Goal: Register for event/course

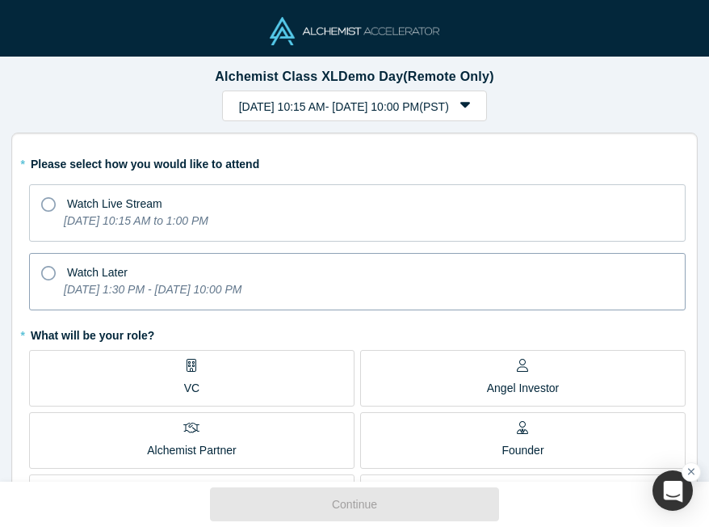
click at [241, 285] on icon "[DATE] 1:30 PM - [DATE] 10:00 PM" at bounding box center [153, 289] width 178 height 13
click at [0, 0] on input "Watch Later [DATE] 1:30 PM - [DATE] 10:00 PM" at bounding box center [0, 0] width 0 height 0
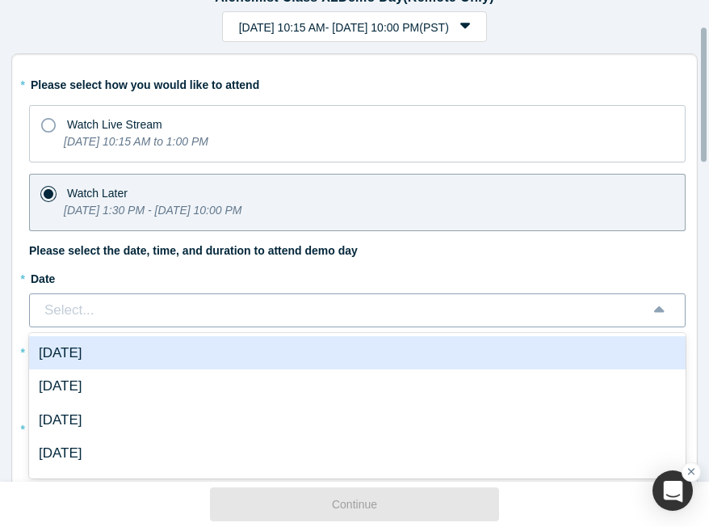
scroll to position [90, 0]
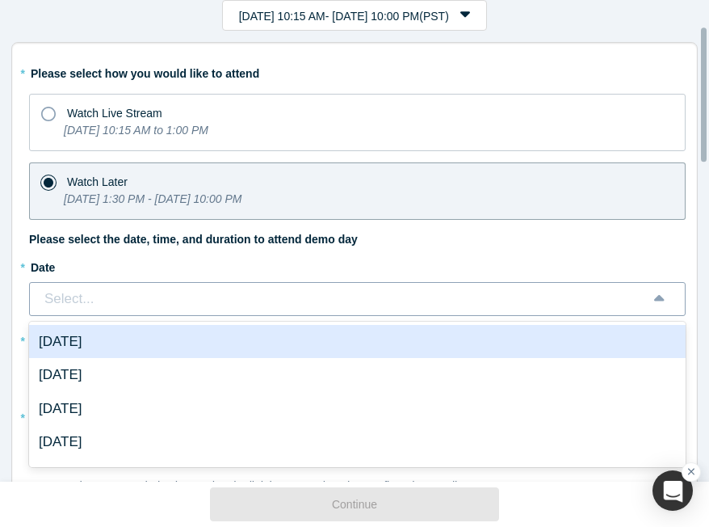
click at [336, 315] on div "* Date 7 results available. Use Up and Down to choose options, press Enter to s…" at bounding box center [357, 360] width 657 height 213
click at [208, 128] on icon "[DATE] 10:15 AM to 1:00 PM" at bounding box center [136, 130] width 145 height 13
click at [0, 0] on input "Watch Live Stream [DATE] 10:15 AM to 1:00 PM" at bounding box center [0, 0] width 0 height 0
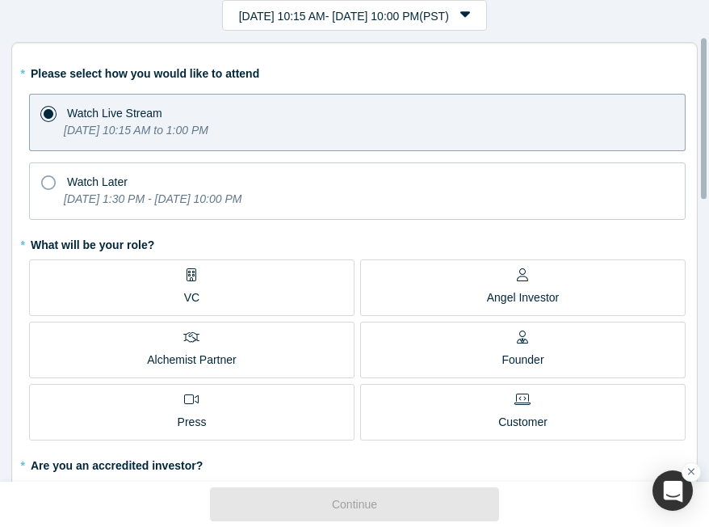
scroll to position [115, 0]
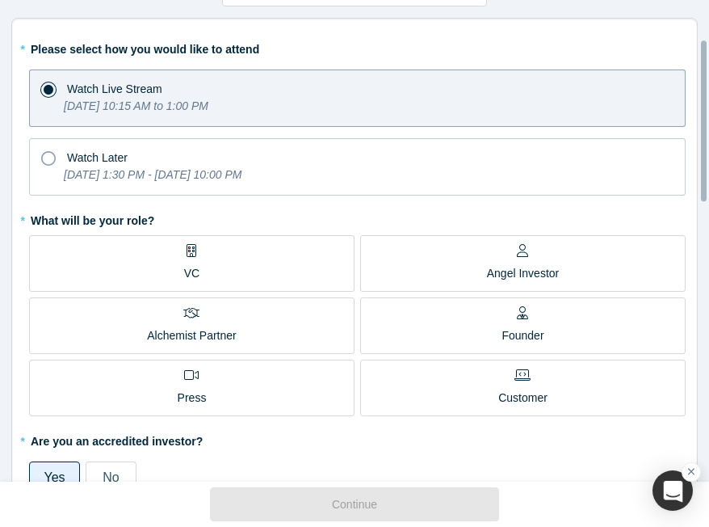
click at [283, 266] on label "VC" at bounding box center [191, 263] width 325 height 57
click at [0, 0] on input "VC" at bounding box center [0, 0] width 0 height 0
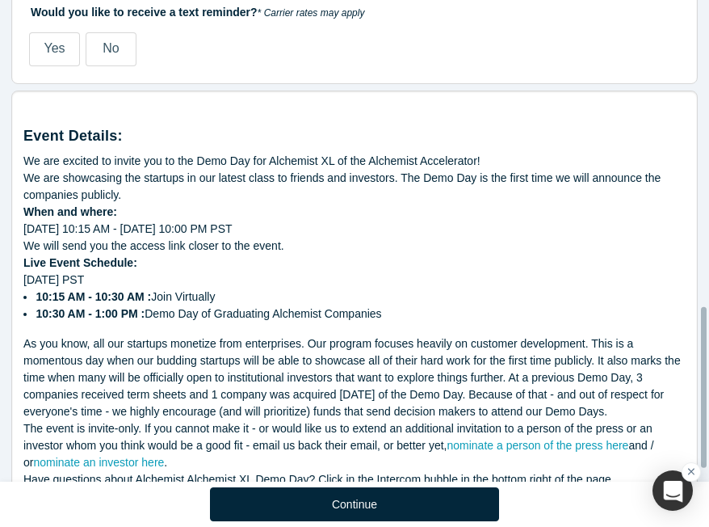
scroll to position [914, 0]
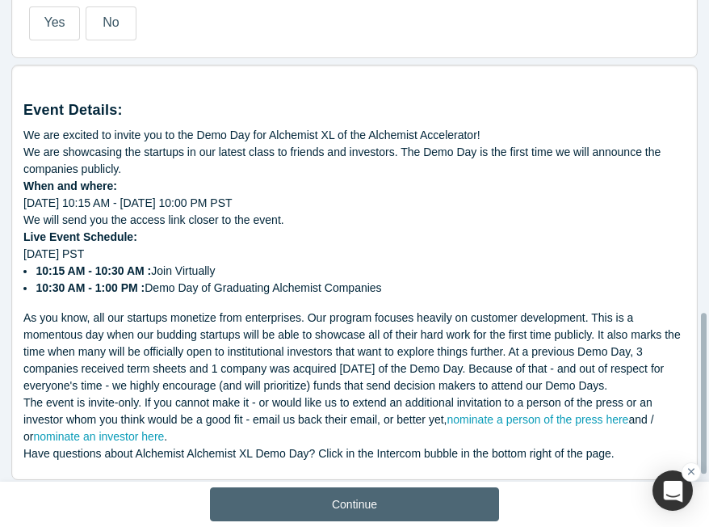
click at [265, 501] on button "Continue" at bounding box center [354, 504] width 289 height 34
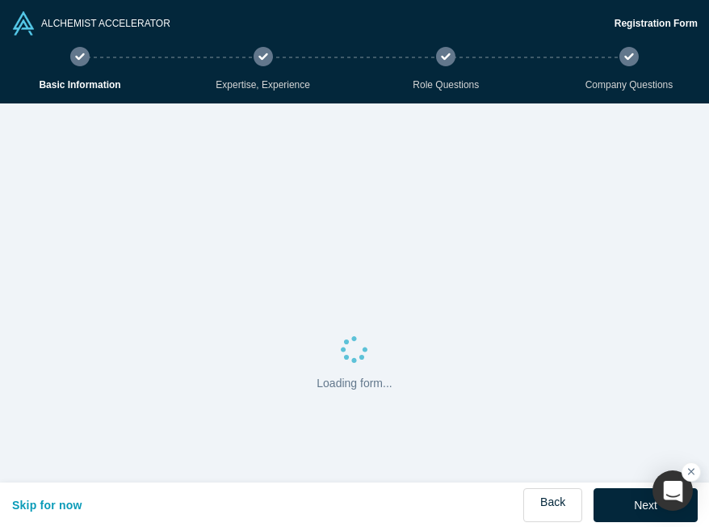
select select "US"
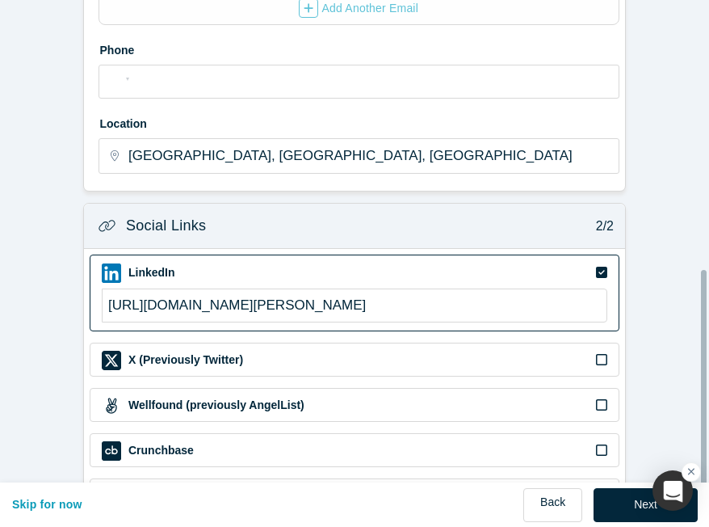
scroll to position [625, 0]
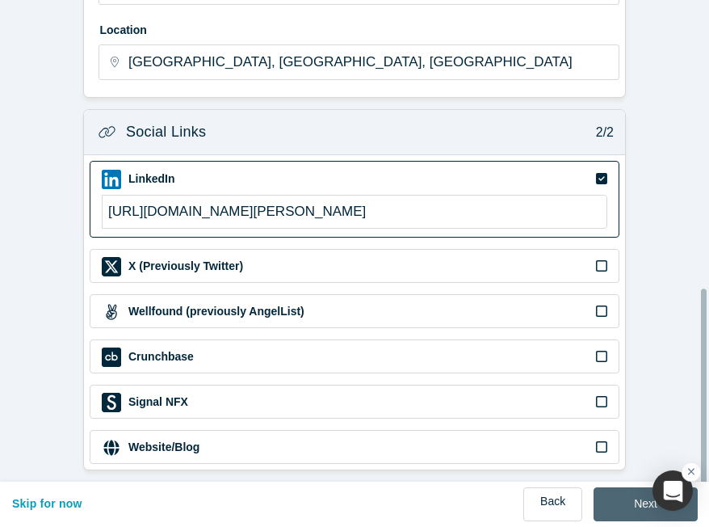
click at [619, 495] on button "Next" at bounding box center [646, 504] width 104 height 34
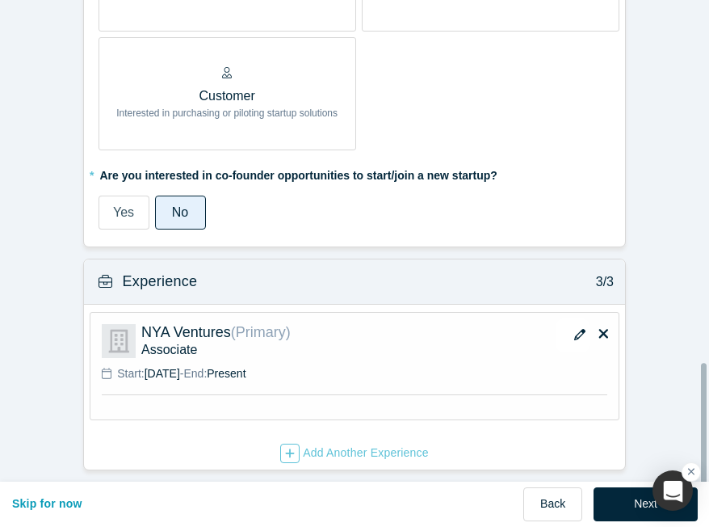
scroll to position [1150, 0]
click at [615, 494] on button "Next" at bounding box center [646, 504] width 104 height 34
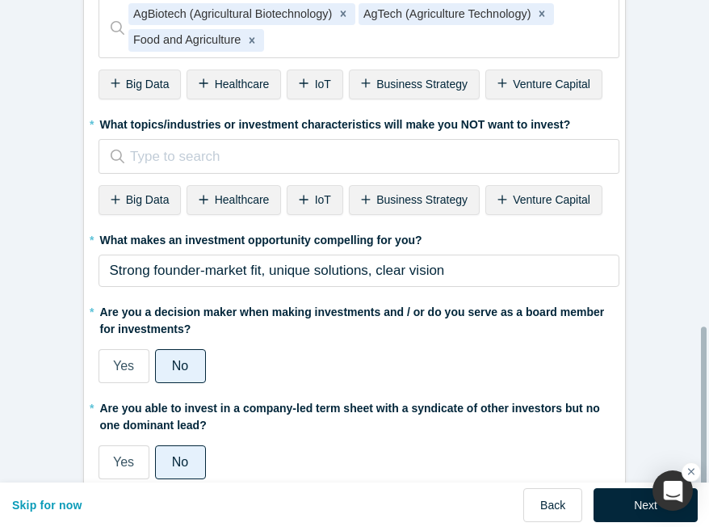
scroll to position [845, 0]
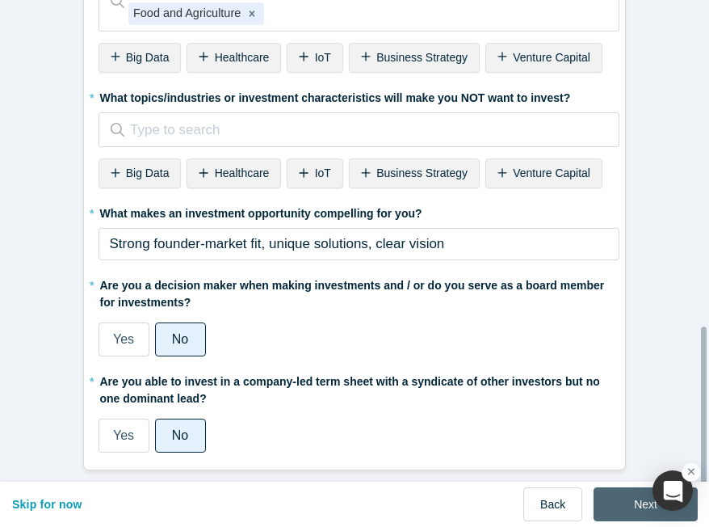
click at [602, 495] on button "Next" at bounding box center [646, 504] width 104 height 34
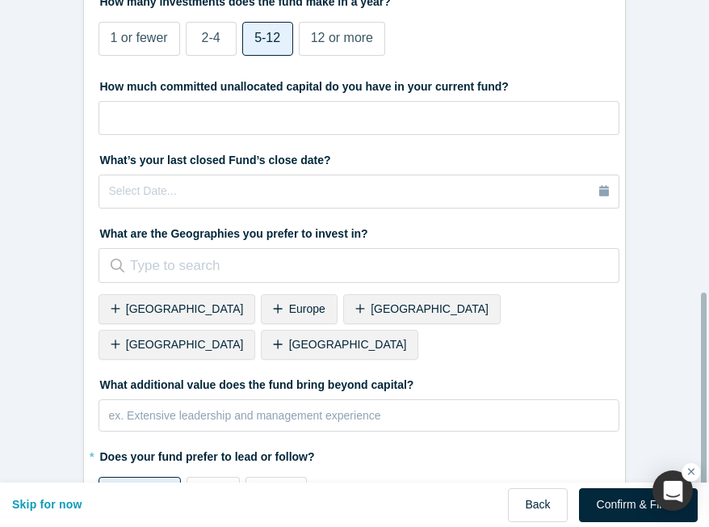
scroll to position [691, 0]
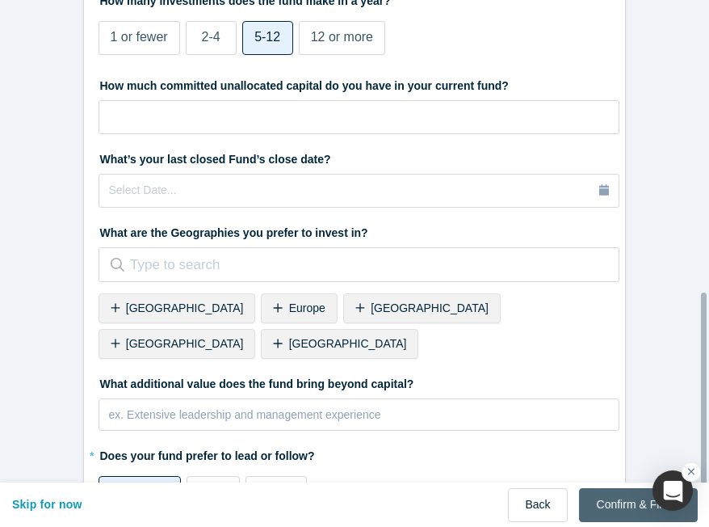
click at [620, 505] on button "Confirm & Finish" at bounding box center [638, 505] width 119 height 34
